Goal: Use online tool/utility: Utilize a website feature to perform a specific function

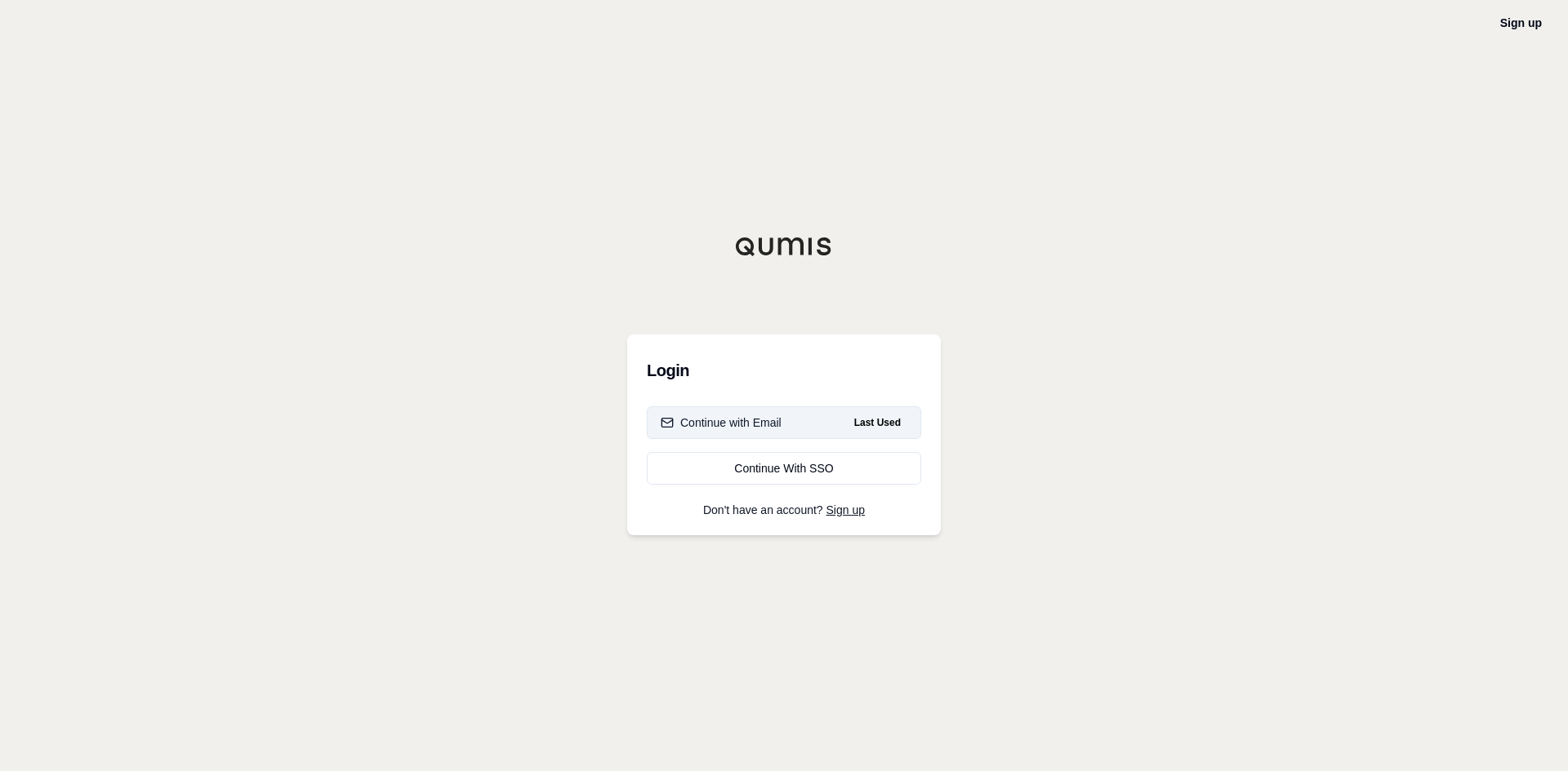
click at [806, 430] on button "Continue with Email Last Used" at bounding box center [784, 422] width 274 height 33
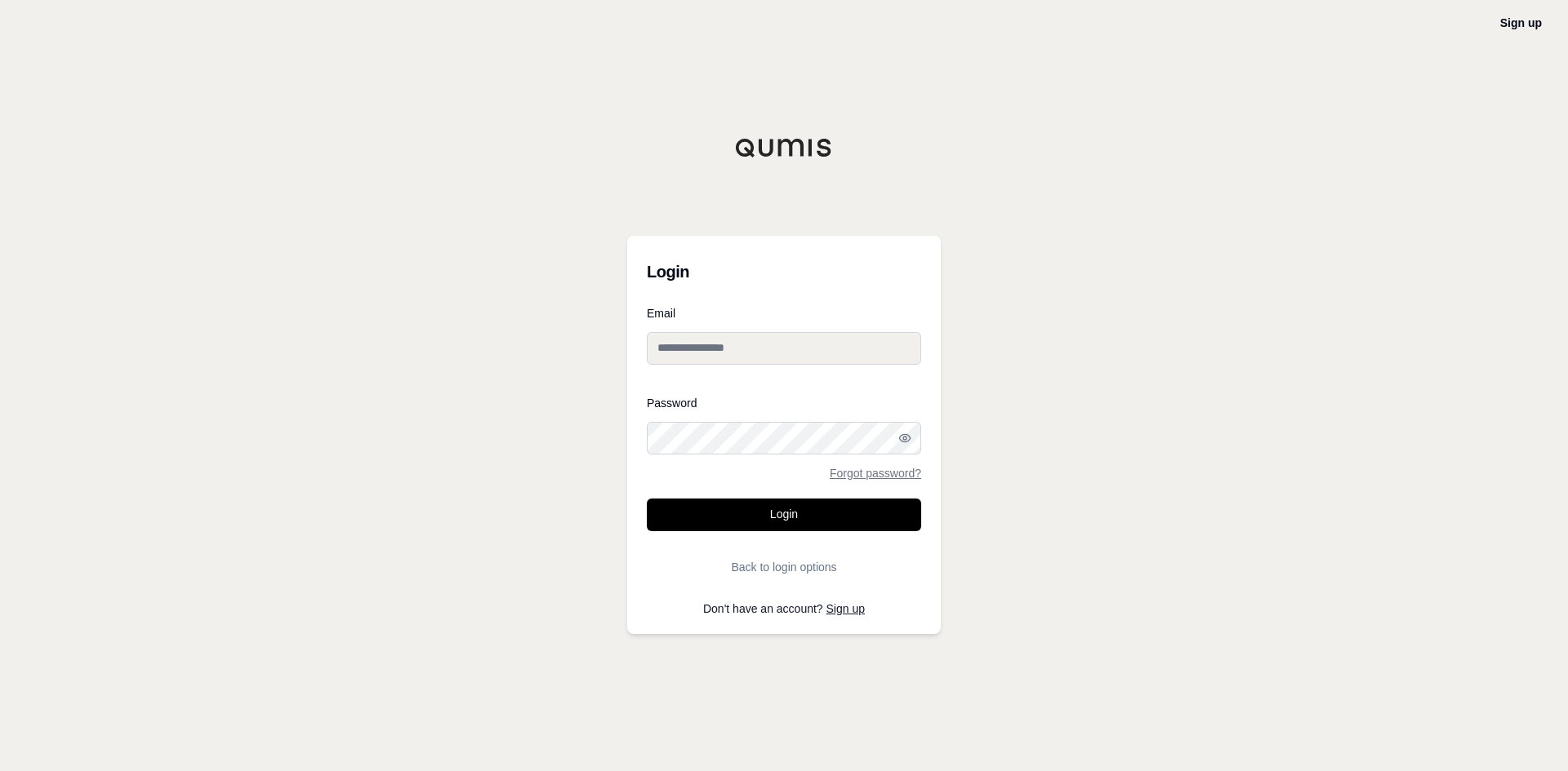
click at [739, 356] on input "Email" at bounding box center [784, 348] width 274 height 33
click at [760, 346] on input "Email" at bounding box center [784, 348] width 274 height 33
type input "**********"
click at [647, 499] on button "Login" at bounding box center [784, 515] width 274 height 33
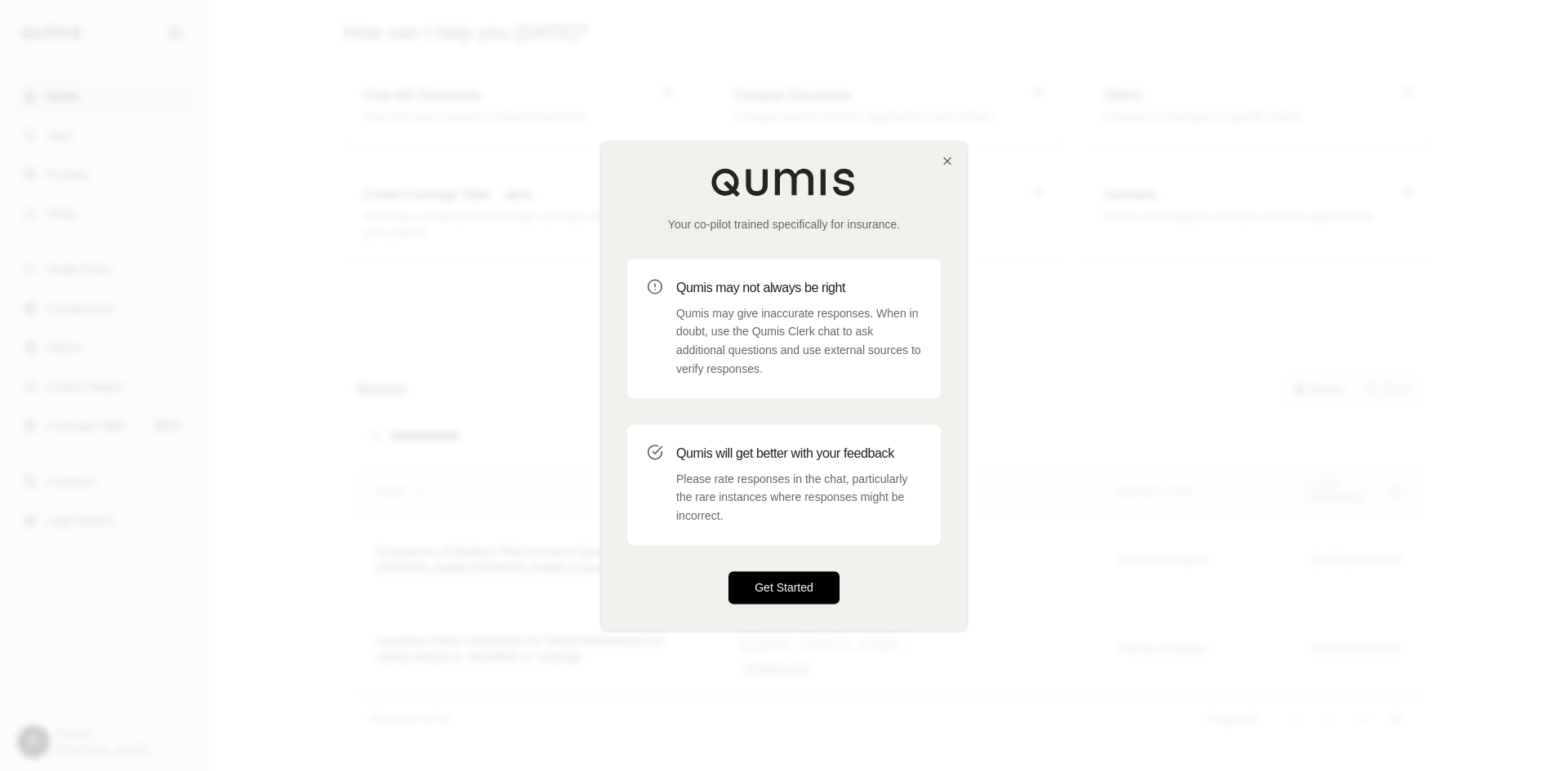
click at [798, 586] on button "Get Started" at bounding box center [784, 588] width 111 height 33
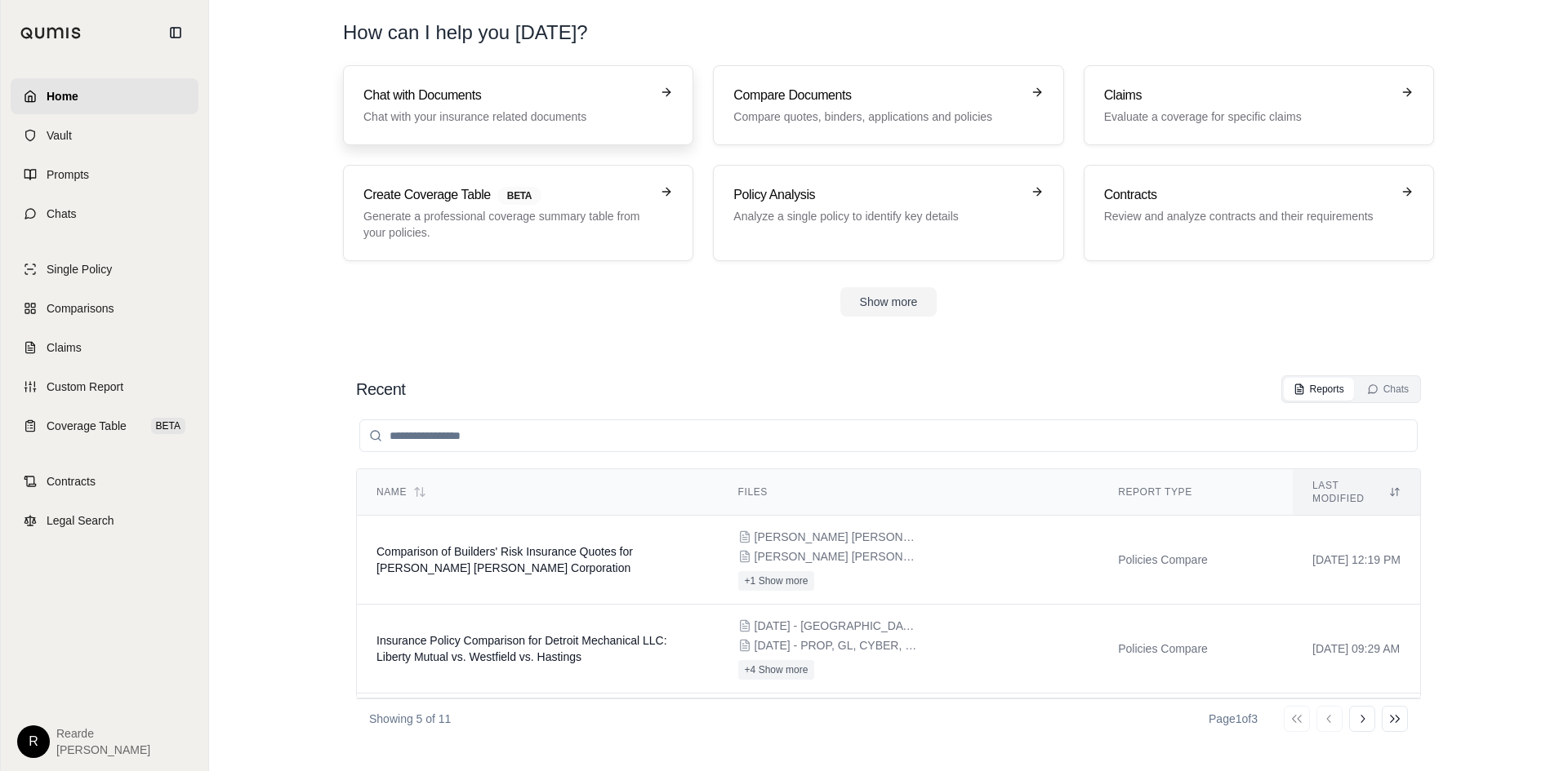
click at [437, 113] on p "Chat with your insurance related documents" at bounding box center [506, 116] width 287 height 16
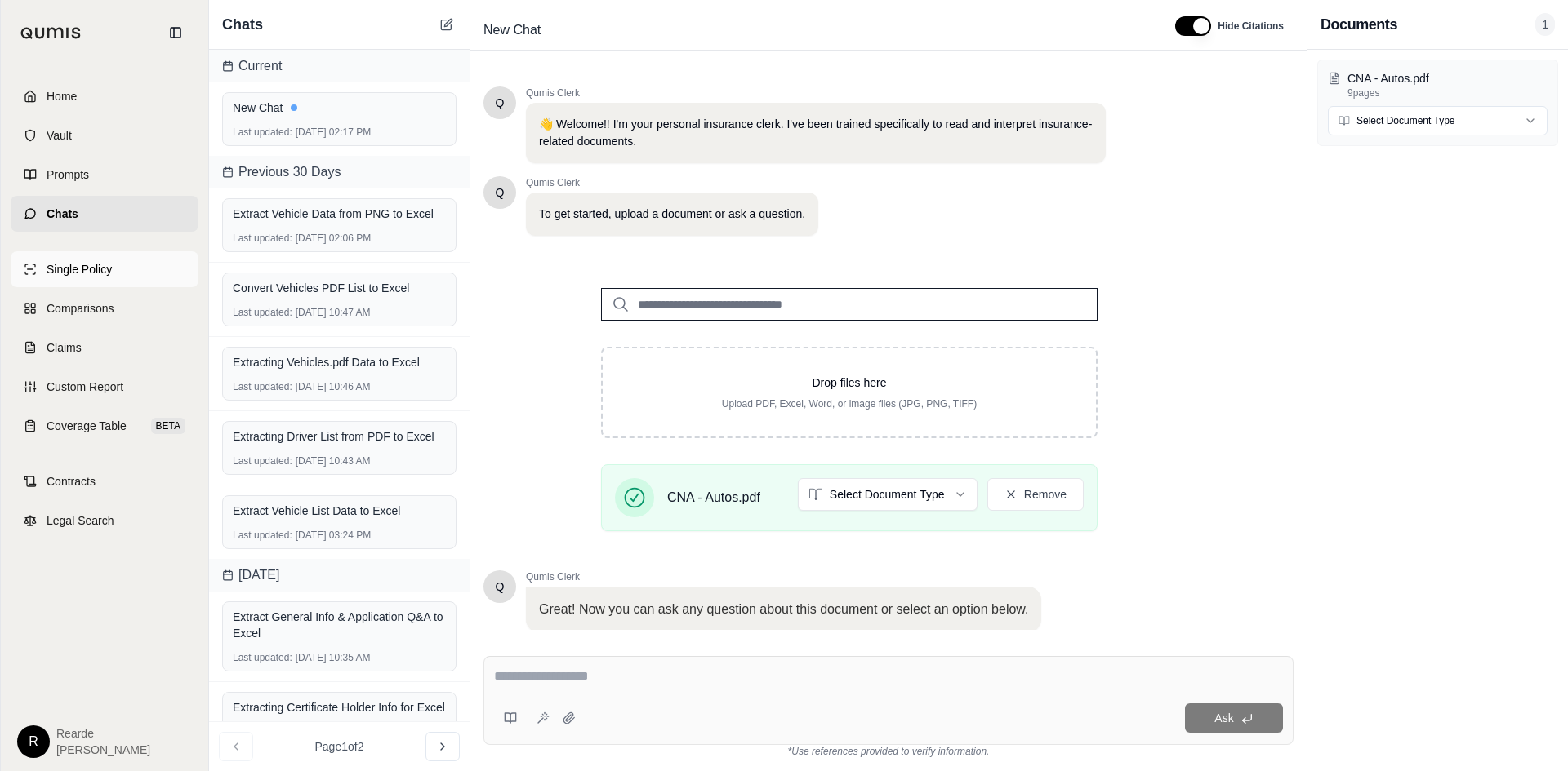
scroll to position [110, 0]
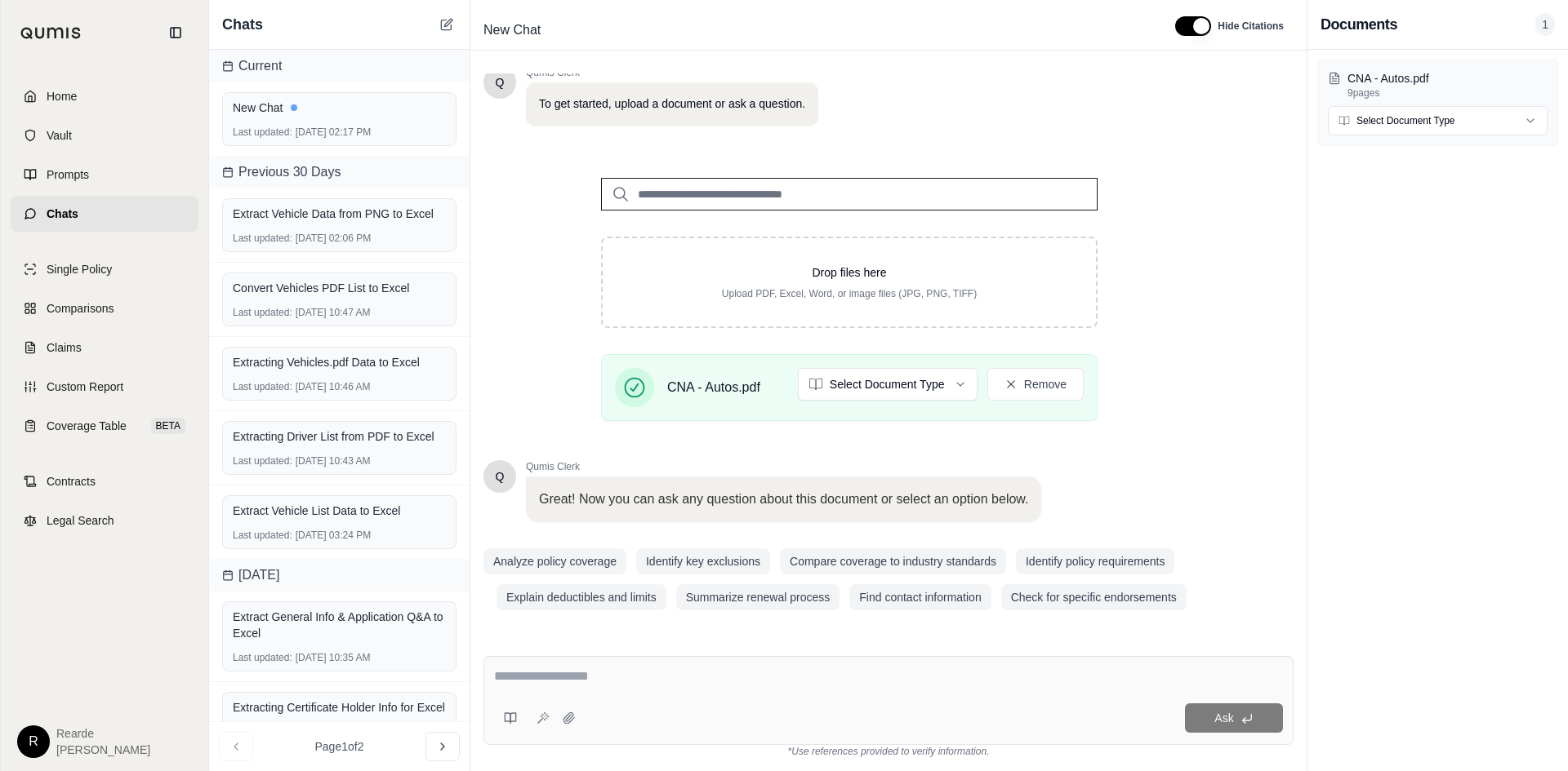
click at [627, 684] on textarea at bounding box center [888, 676] width 789 height 19
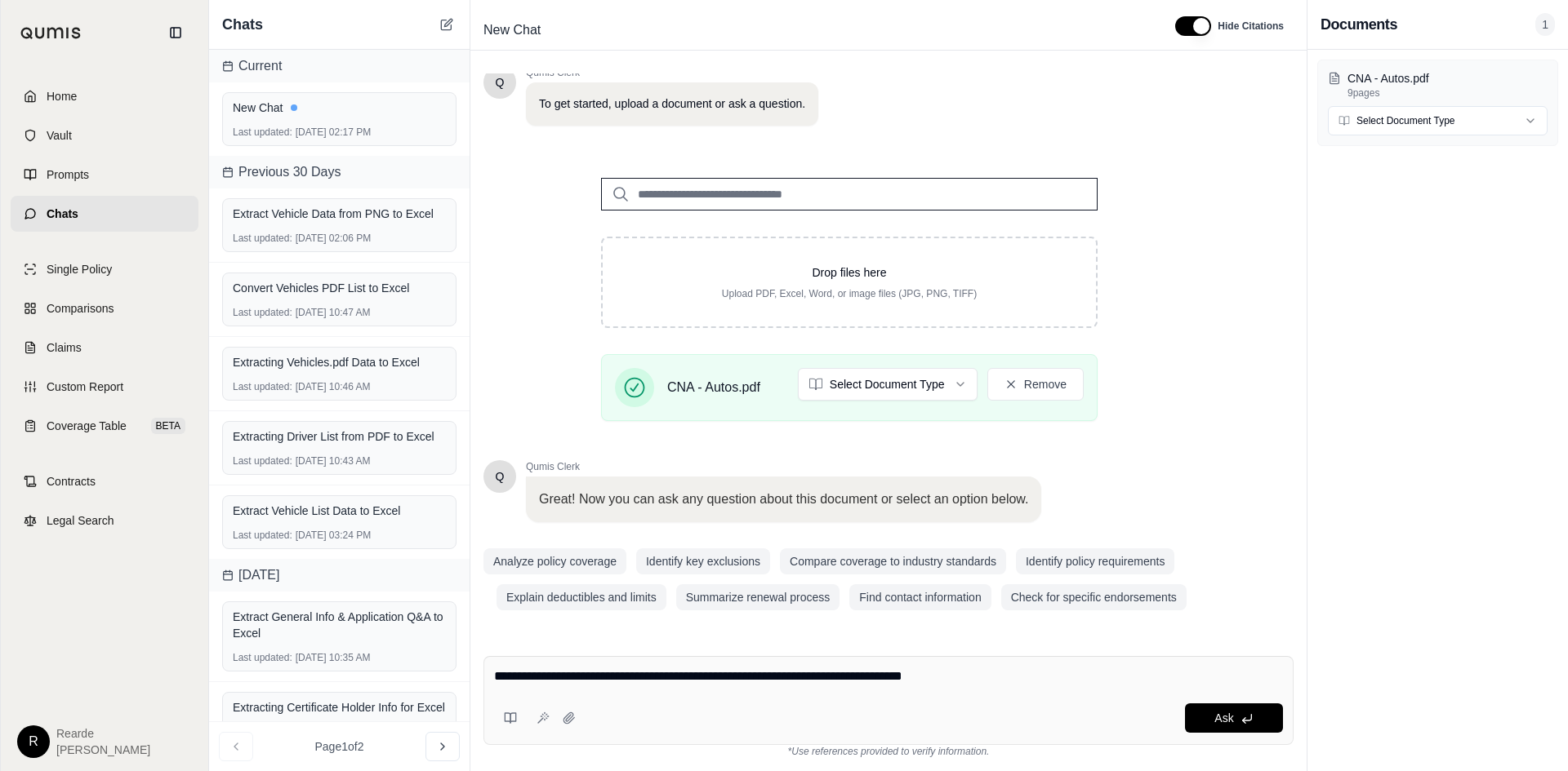
type textarea "**********"
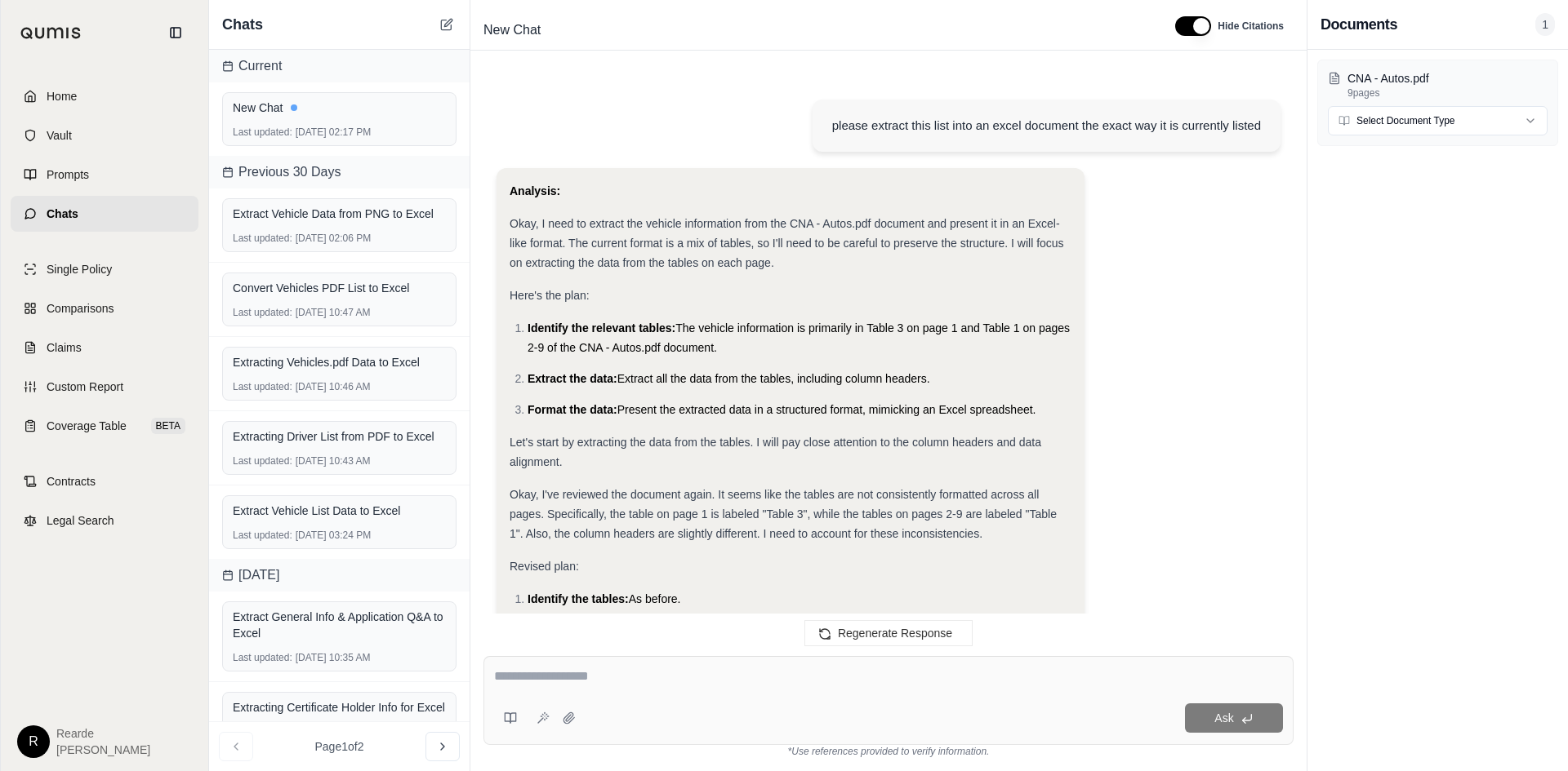
scroll to position [19088, 0]
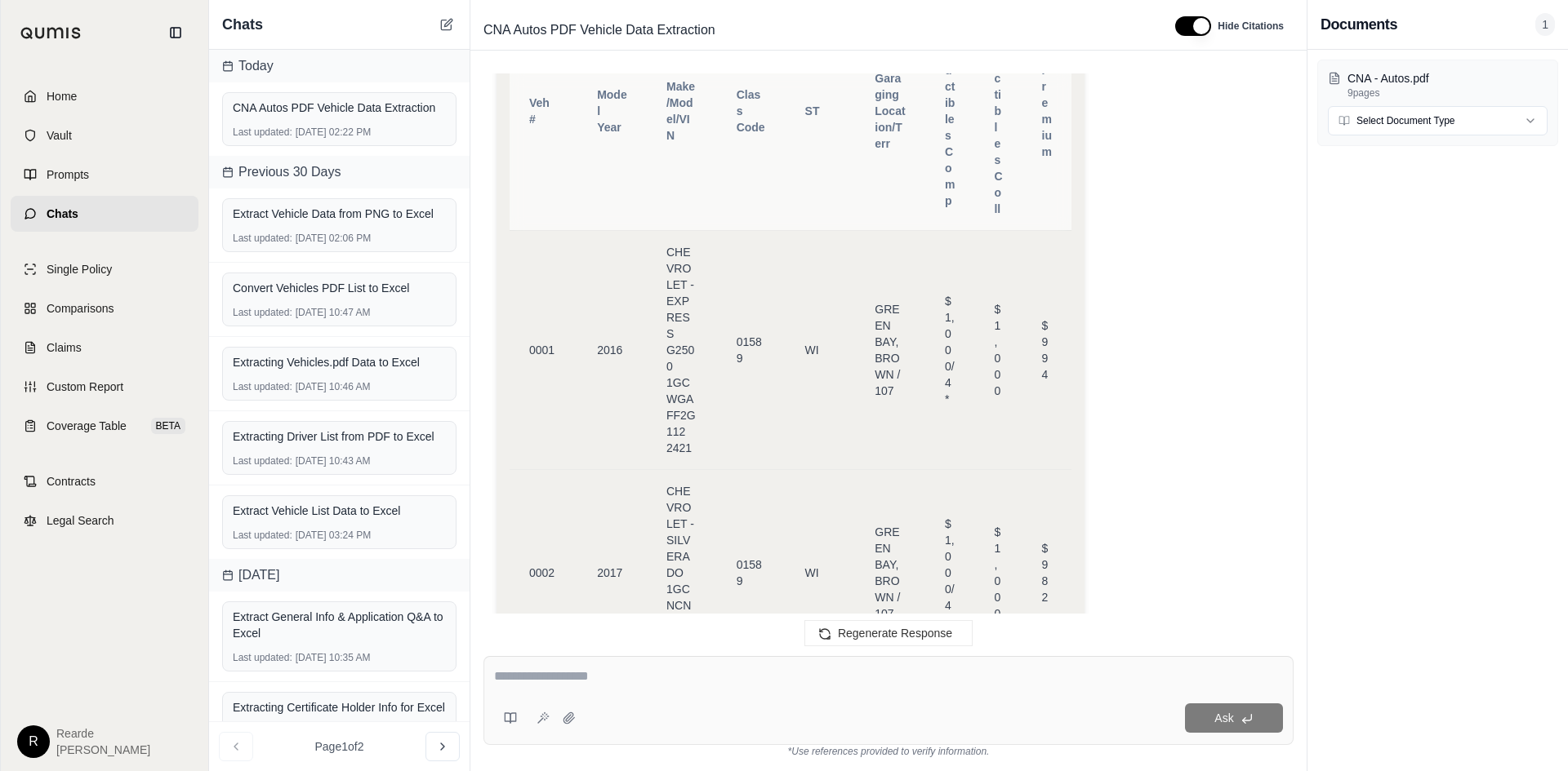
scroll to position [968, 0]
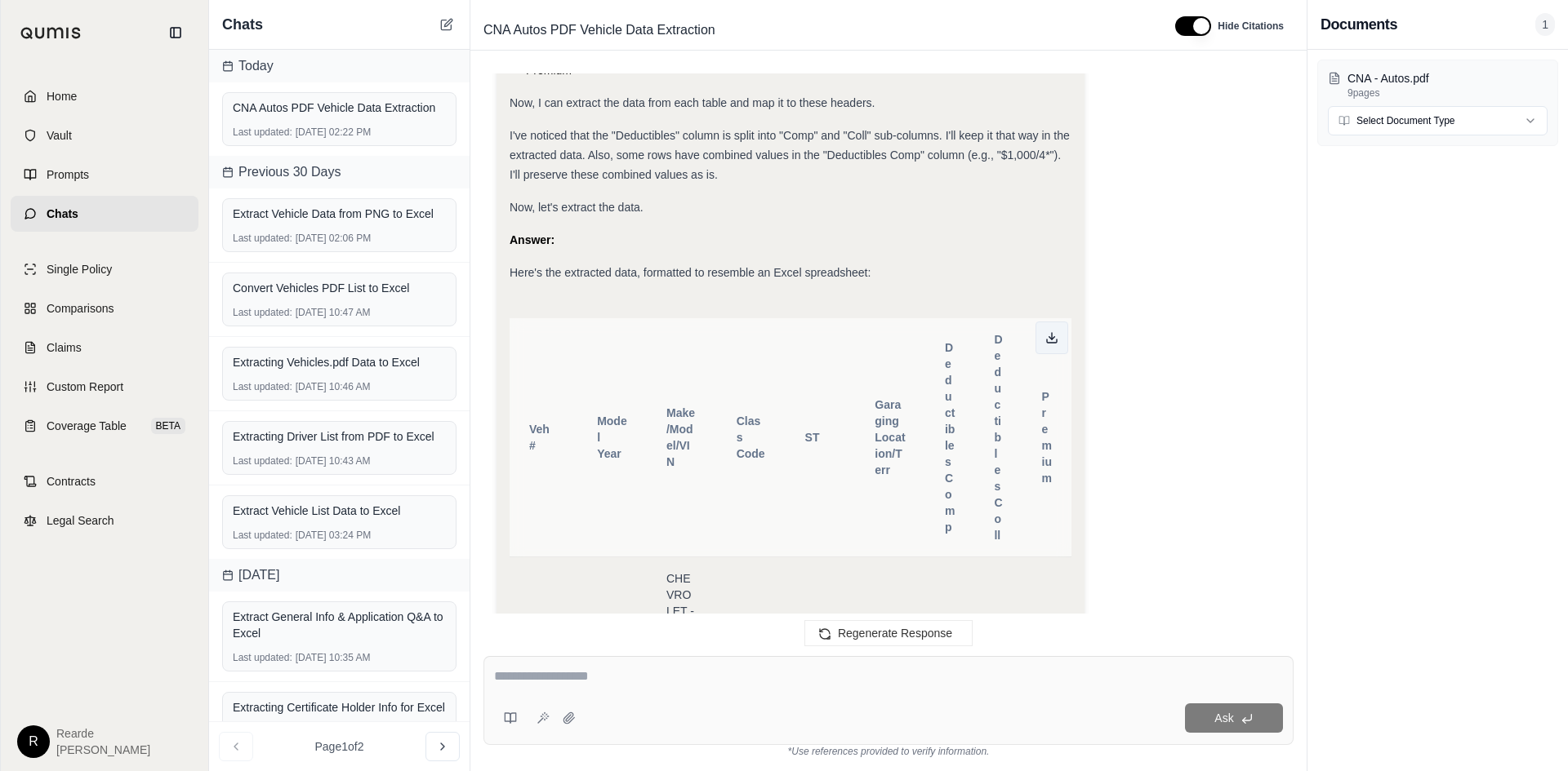
click at [1041, 336] on button at bounding box center [1052, 337] width 33 height 33
